Goal: Transaction & Acquisition: Purchase product/service

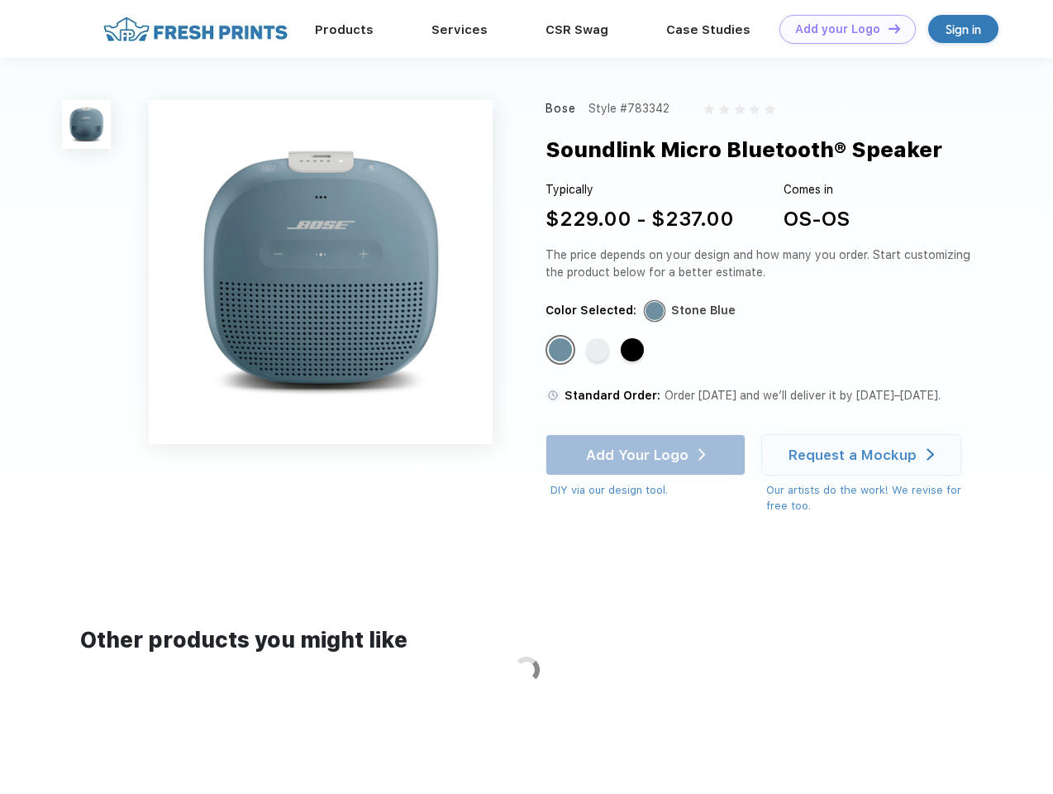
click at [842, 29] on link "Add your Logo Design Tool" at bounding box center [848, 29] width 136 height 29
click at [0, 0] on div "Design Tool" at bounding box center [0, 0] width 0 height 0
click at [887, 28] on link "Add your Logo Design Tool" at bounding box center [848, 29] width 136 height 29
click at [87, 124] on img at bounding box center [86, 124] width 49 height 49
click at [562, 351] on div "Standard Color" at bounding box center [560, 349] width 23 height 23
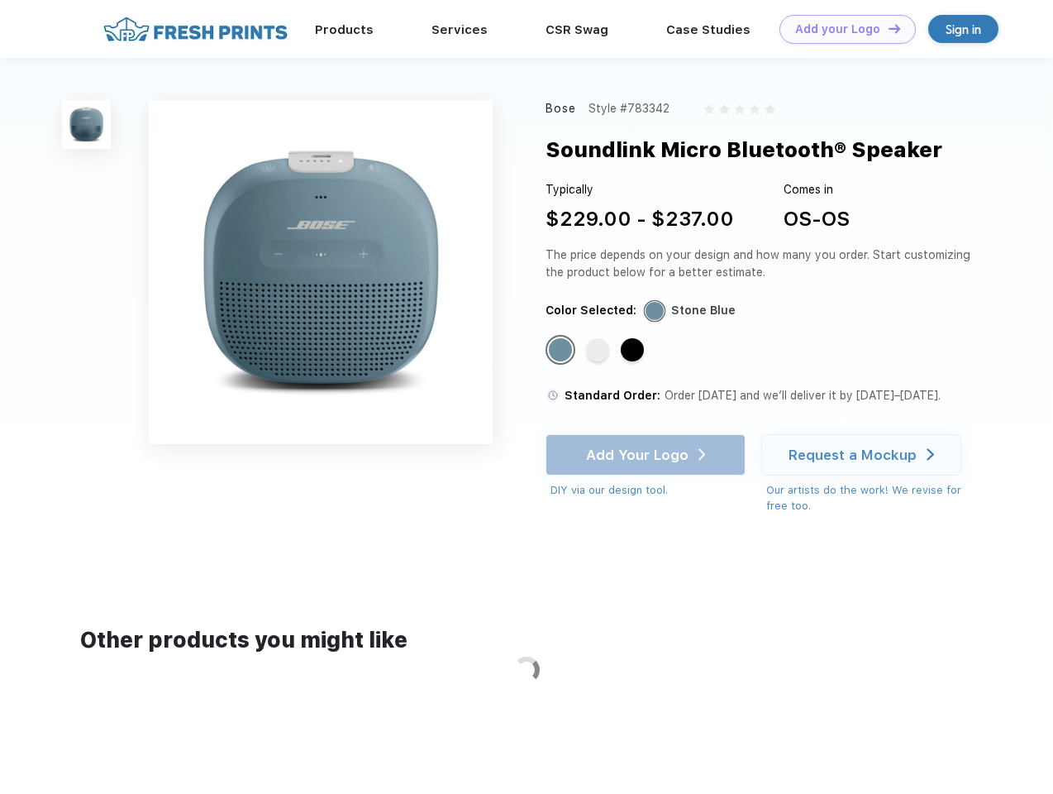
click at [599, 351] on div "Standard Color" at bounding box center [597, 349] width 23 height 23
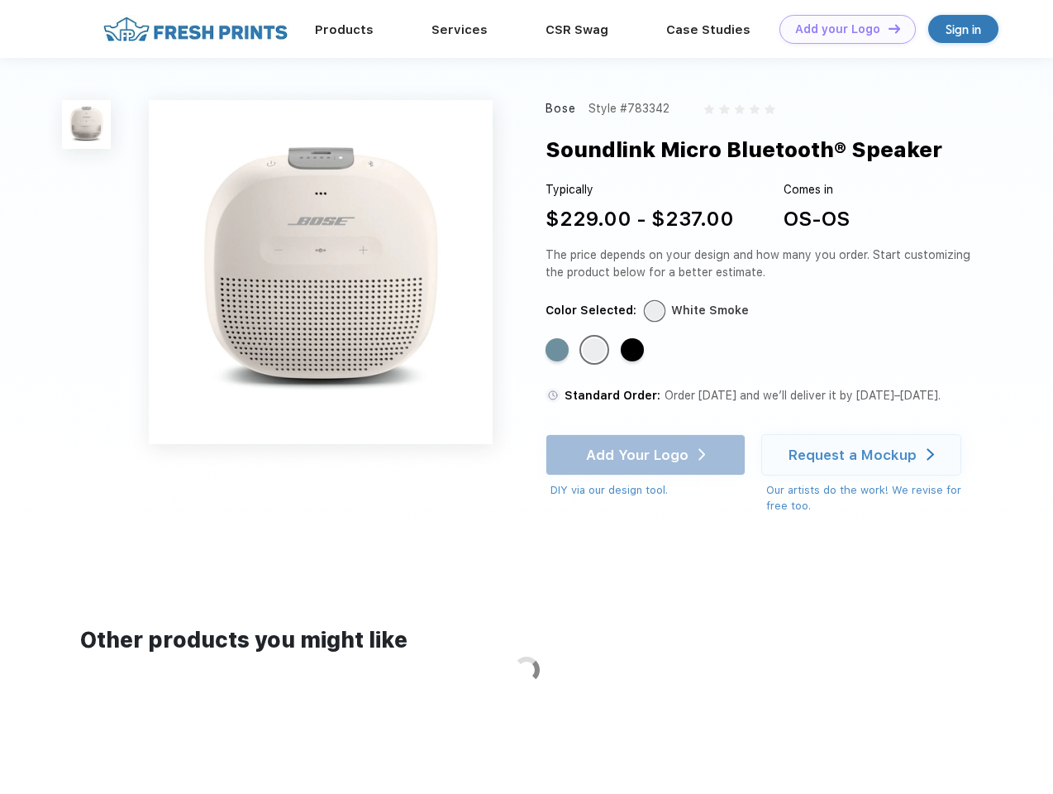
click at [634, 351] on div "Standard Color" at bounding box center [632, 349] width 23 height 23
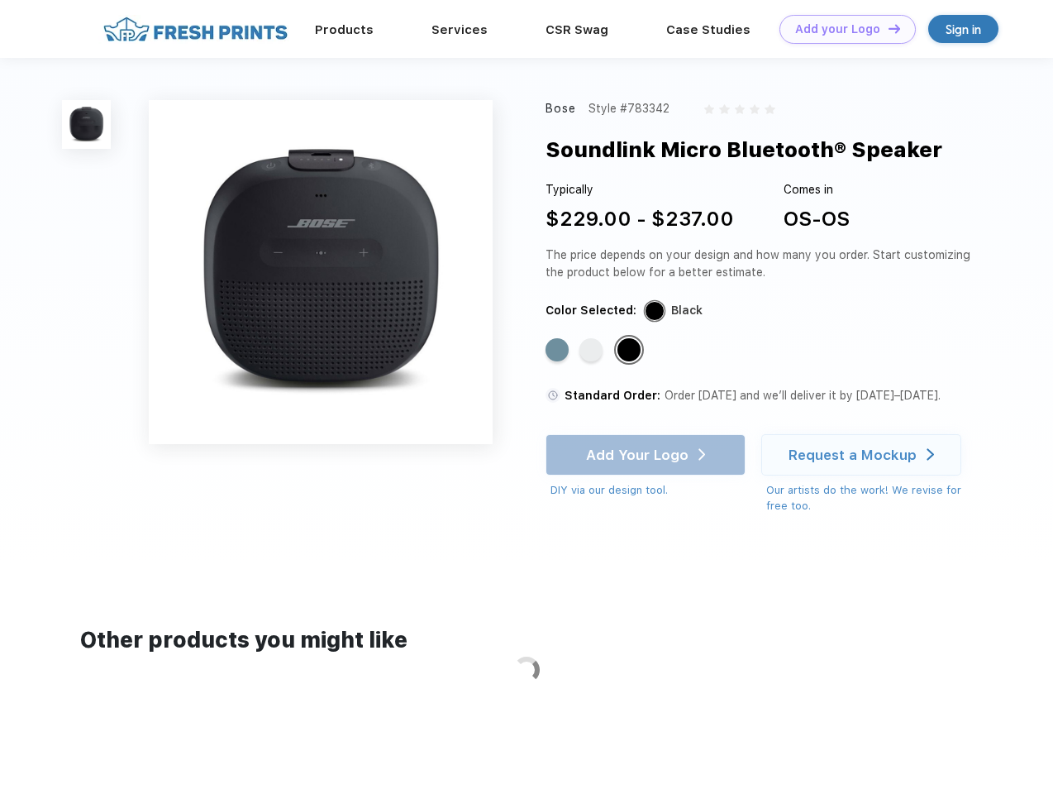
click at [647, 455] on div "Add Your Logo DIY via our design tool. Ah shoot! This product isn't up in our d…" at bounding box center [646, 466] width 200 height 64
click at [864, 455] on div "Request a Mockup" at bounding box center [853, 454] width 128 height 17
